Goal: Information Seeking & Learning: Stay updated

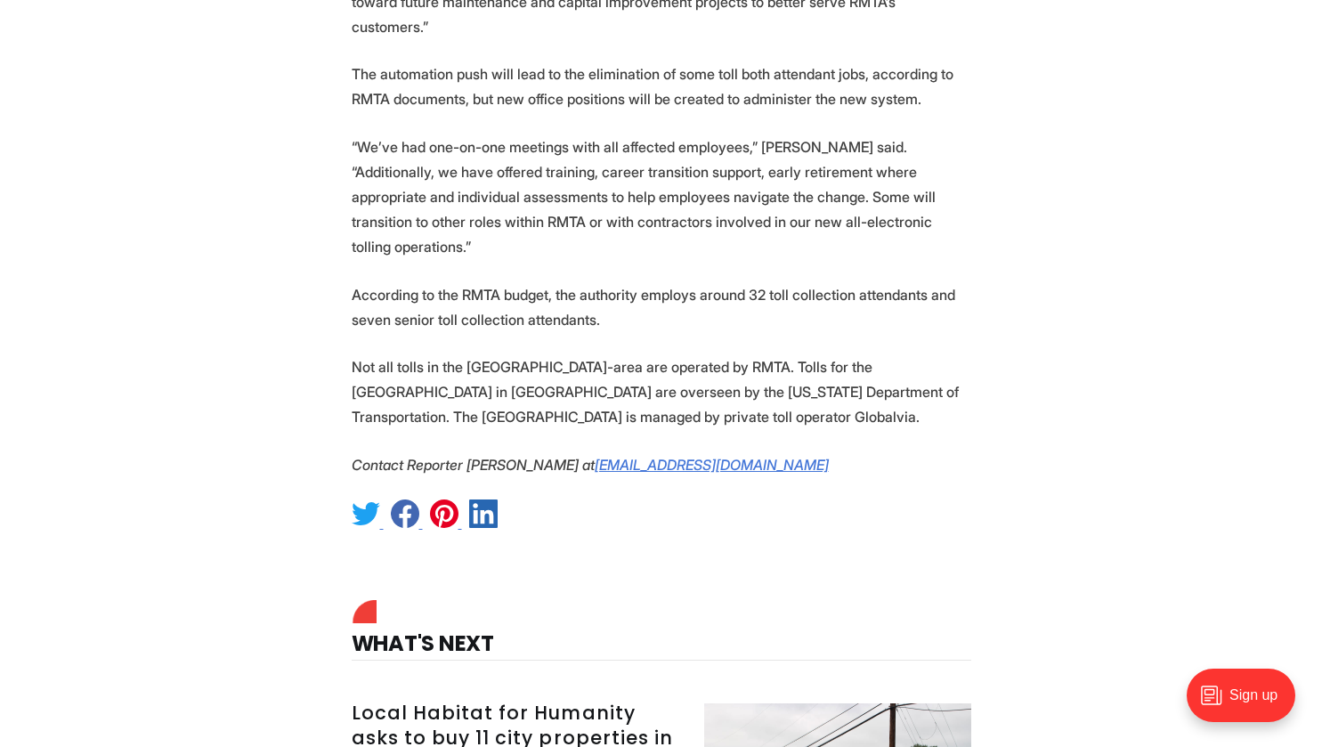
scroll to position [3295, 0]
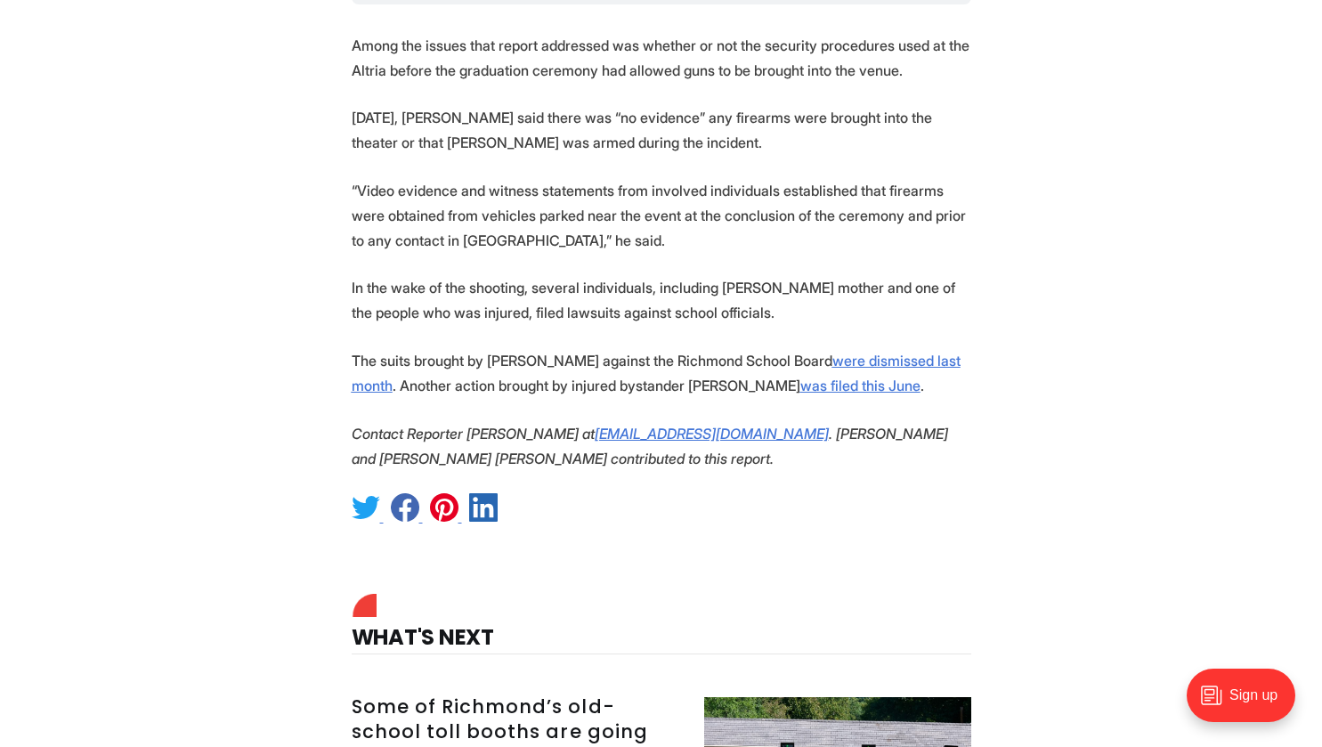
scroll to position [4541, 0]
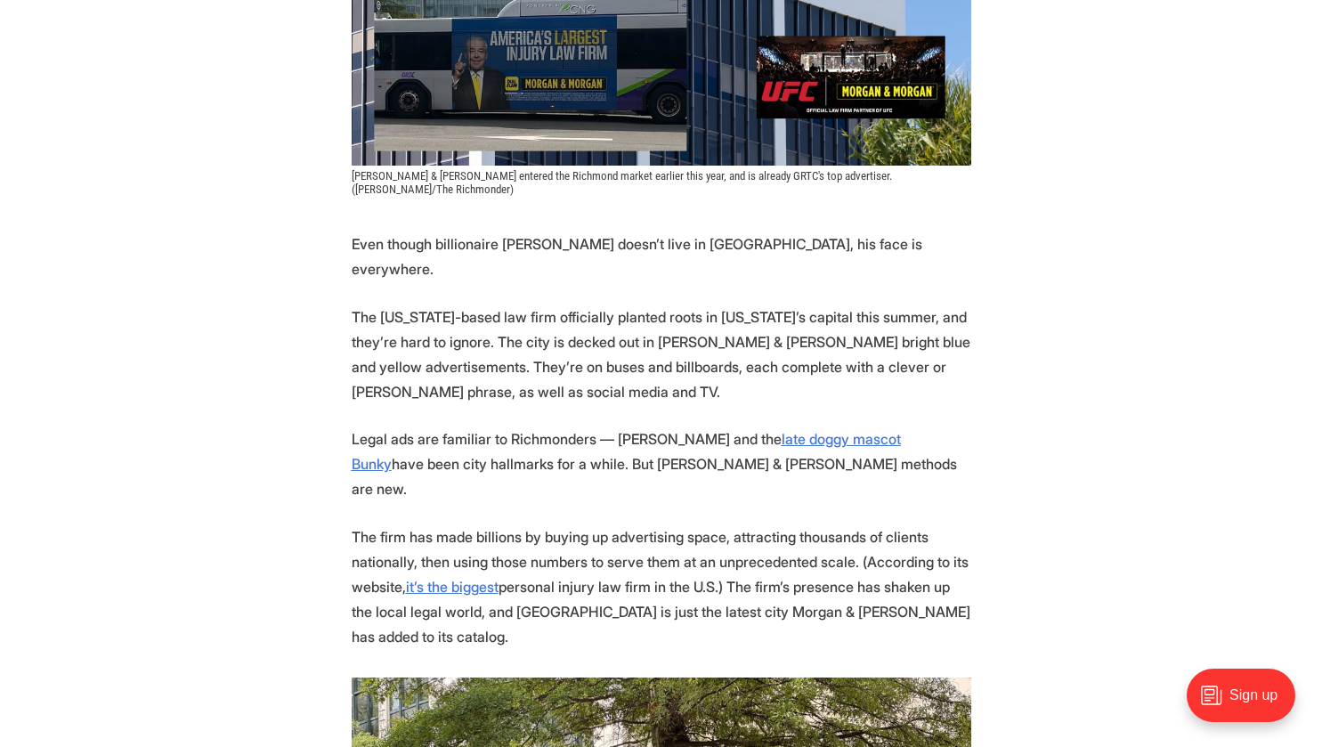
scroll to position [712, 0]
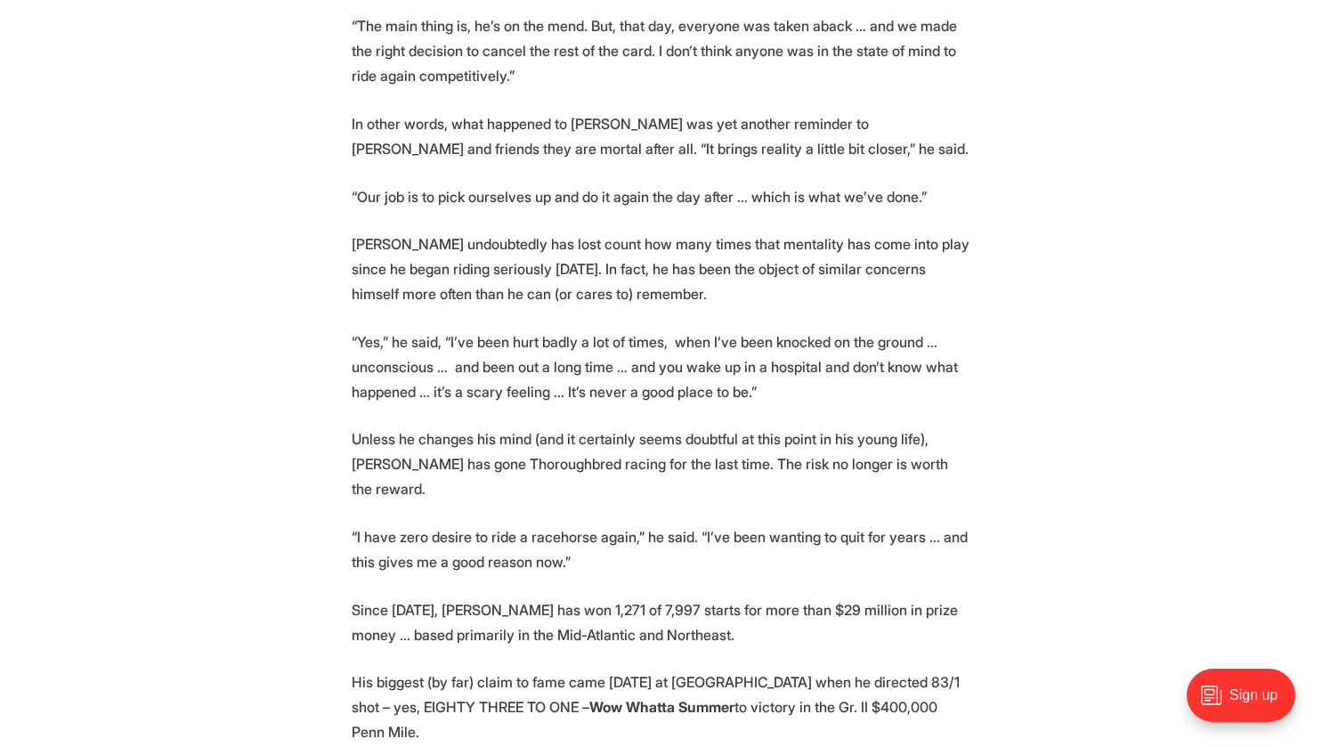
scroll to position [2493, 0]
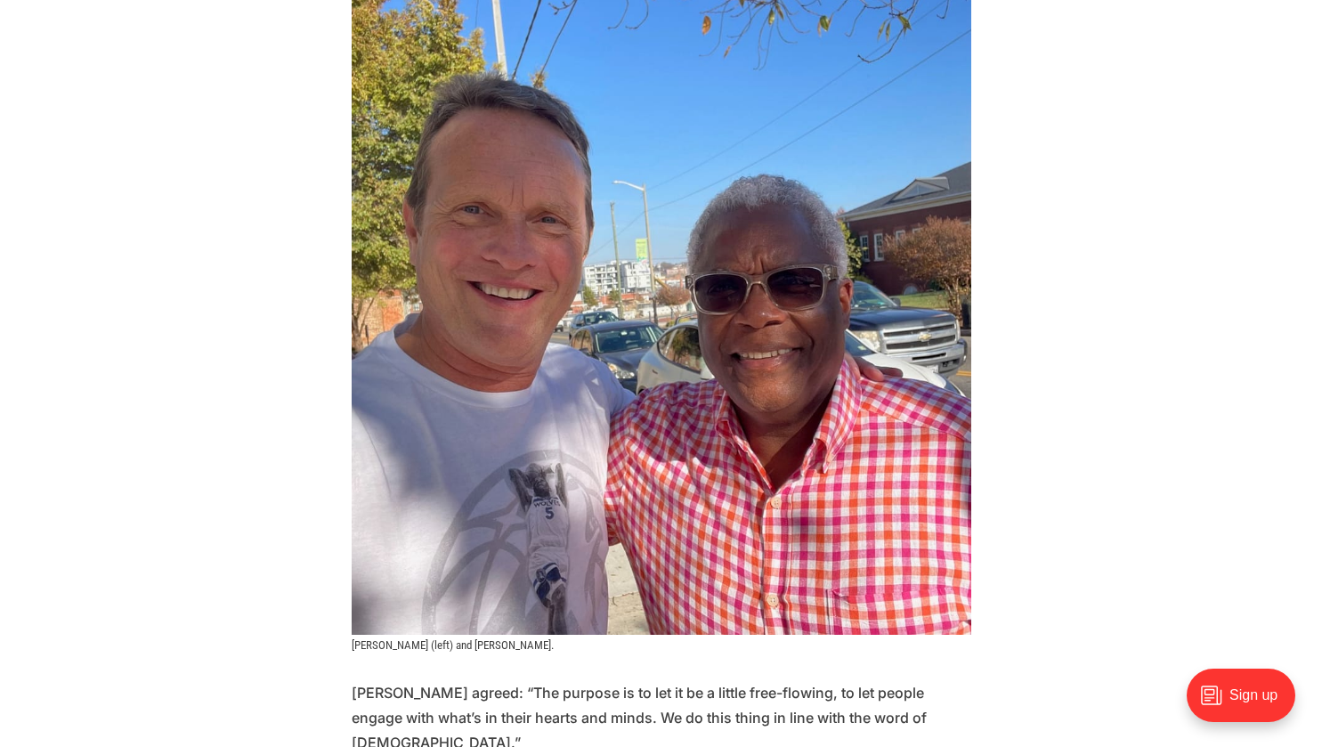
scroll to position [2315, 0]
